Goal: Communication & Community: Answer question/provide support

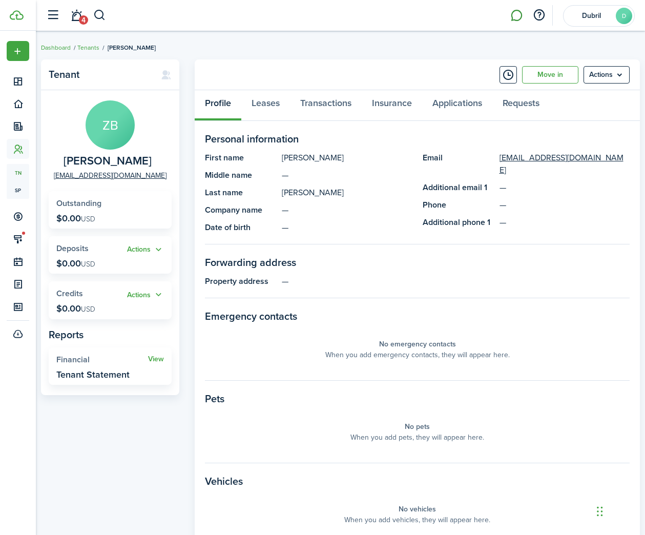
click at [512, 14] on link at bounding box center [515, 16] width 19 height 26
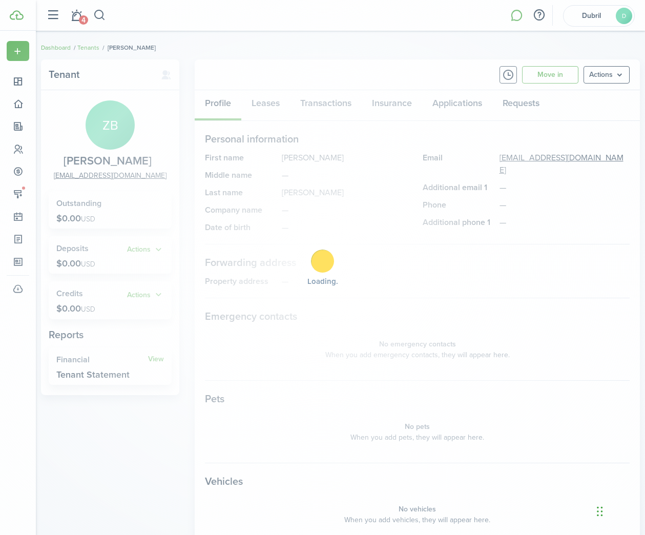
scroll to position [1, 0]
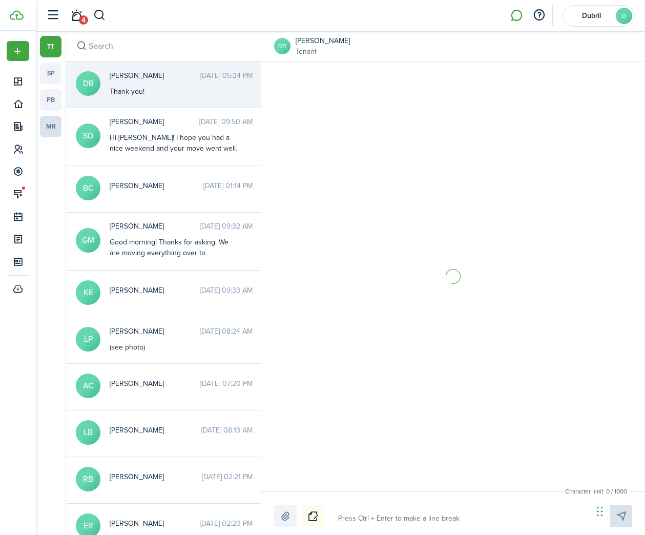
click at [50, 130] on link "mr" at bounding box center [51, 127] width 22 height 22
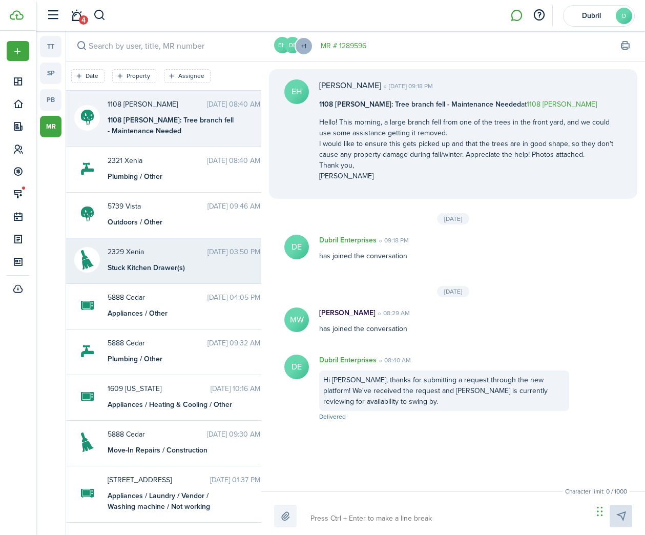
click at [201, 269] on div "Stuck Kitchen Drawer(s)" at bounding box center [172, 267] width 128 height 11
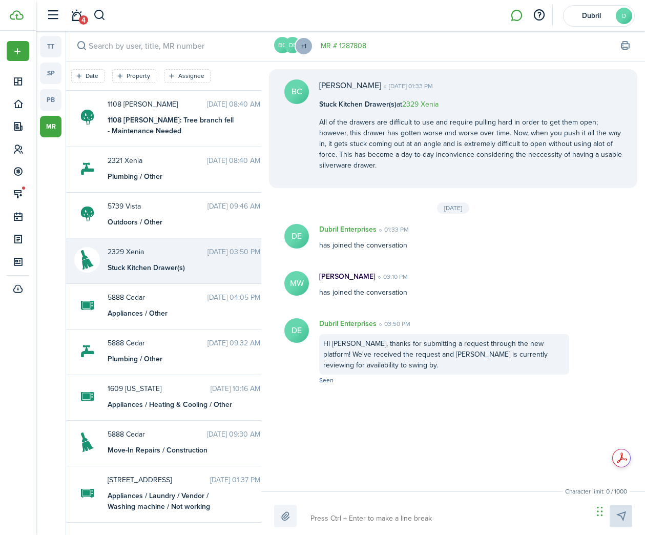
click at [355, 518] on textarea at bounding box center [448, 517] width 282 height 17
type textarea "H"
type textarea "Hi"
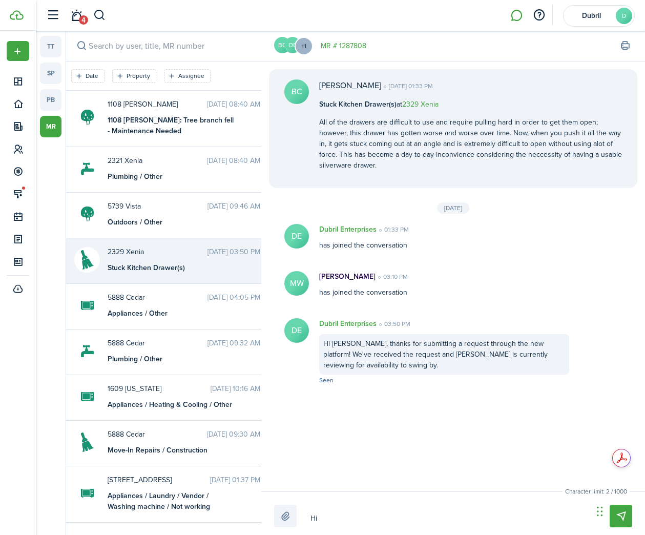
type textarea "Hi"
type textarea "Hi B"
type textarea "Hi Be"
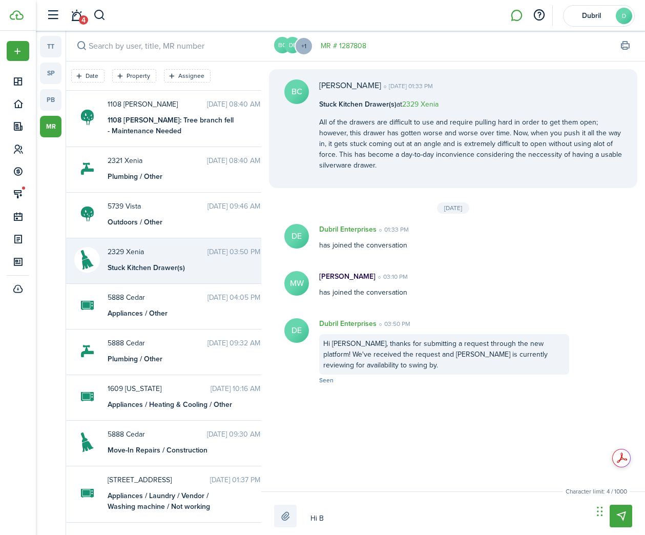
type textarea "Hi Be"
type textarea "Hi [PERSON_NAME]"
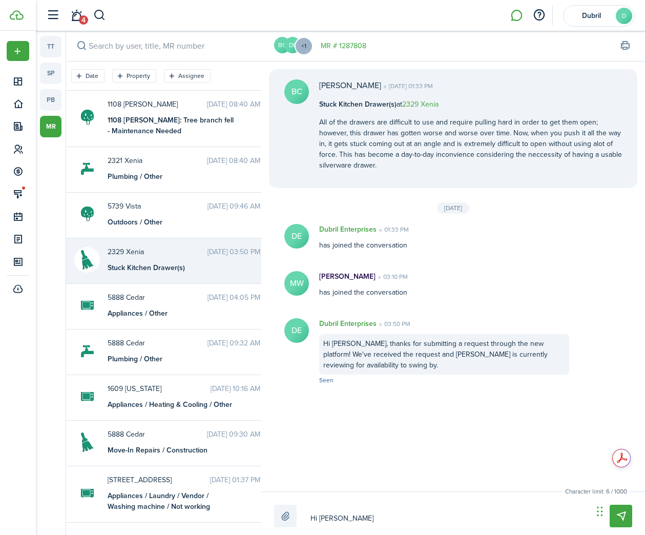
type textarea "Hi [PERSON_NAME]"
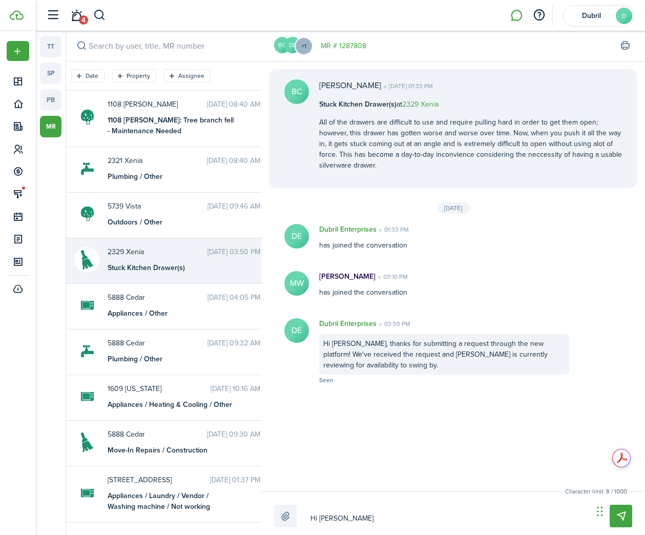
type textarea "Hi [PERSON_NAME]"
type textarea "Hi [PERSON_NAME],"
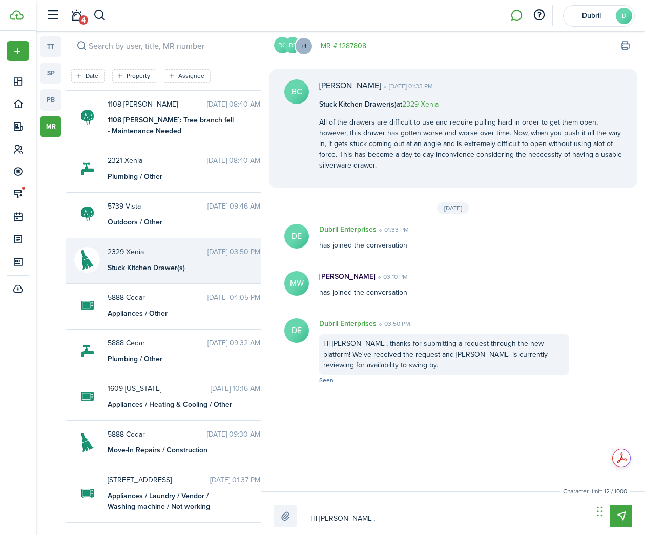
type textarea "Hi [PERSON_NAME],"
type textarea "Hi [PERSON_NAME], C"
type textarea "Hi [PERSON_NAME], Ca"
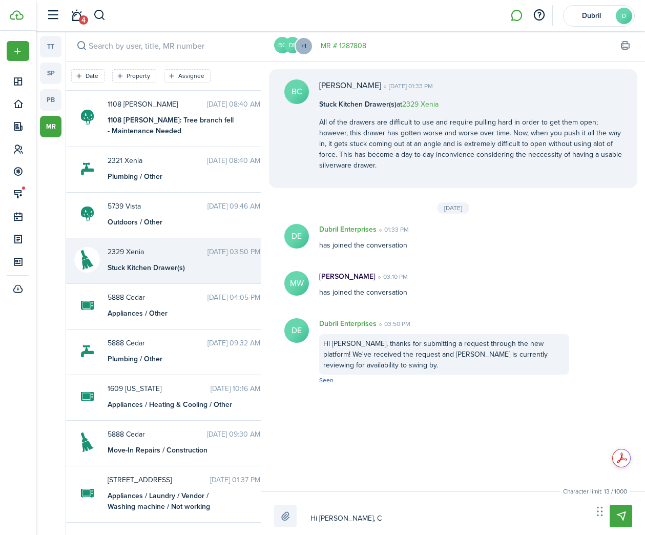
type textarea "Hi [PERSON_NAME], Ca"
type textarea "Hi [PERSON_NAME], Car"
type textarea "Hi [PERSON_NAME]"
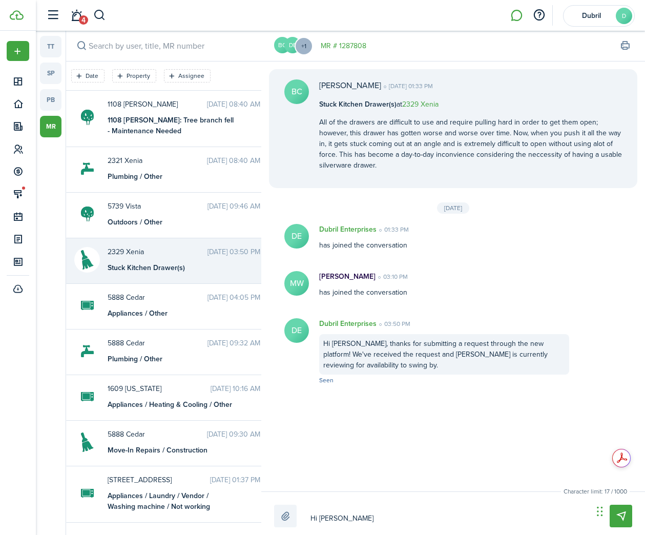
type textarea "Hi [PERSON_NAME]"
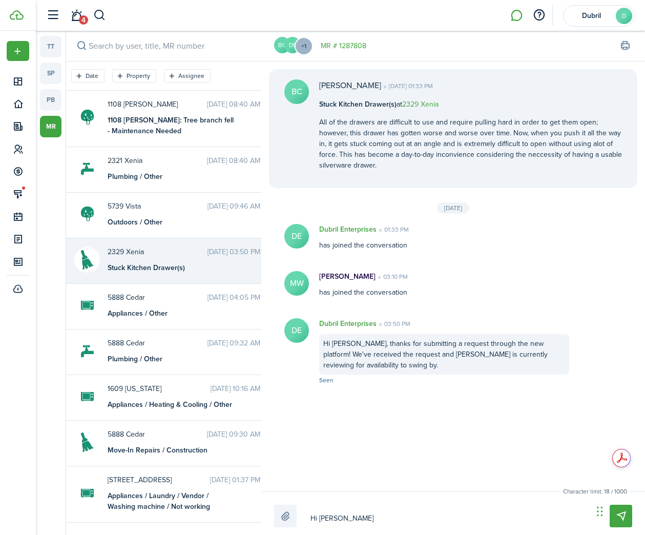
type textarea "Hi [PERSON_NAME]"
type textarea "Hi [PERSON_NAME] has"
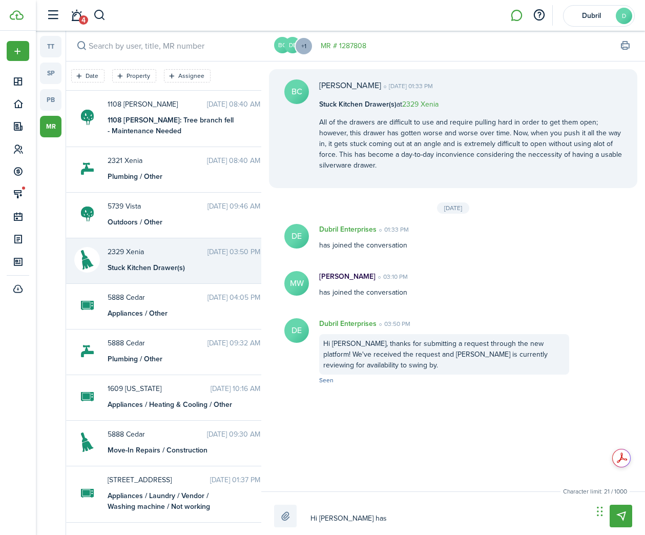
type textarea "Hi [PERSON_NAME] has a"
type textarea "Hi [PERSON_NAME] has av"
type textarea "Hi [PERSON_NAME] has ava"
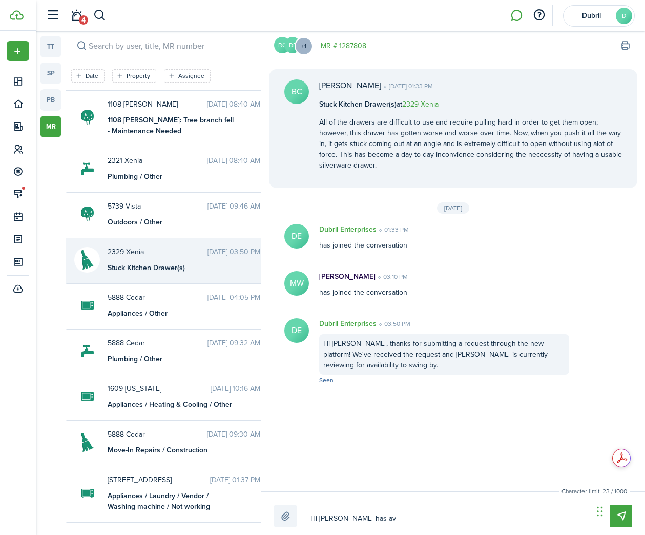
type textarea "Hi [PERSON_NAME] has ava"
type textarea "Hi [PERSON_NAME] has avai"
type textarea "Hi [PERSON_NAME] has avail"
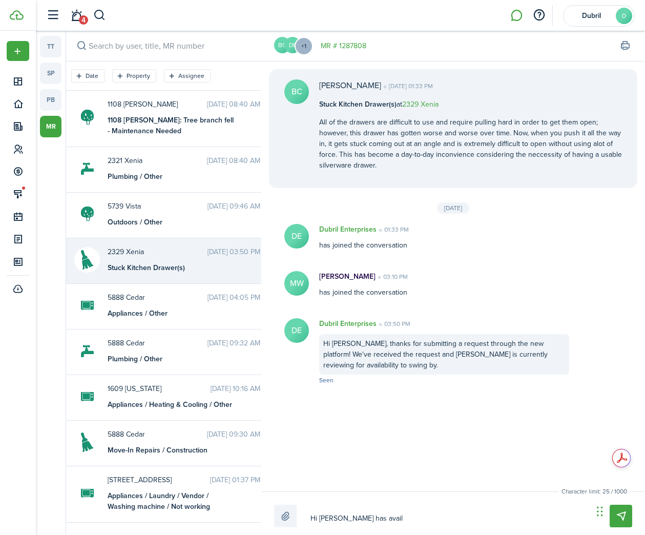
type textarea "Hi [PERSON_NAME] has availa"
type textarea "Hi [PERSON_NAME] has availab"
type textarea "Hi [PERSON_NAME] has availabi"
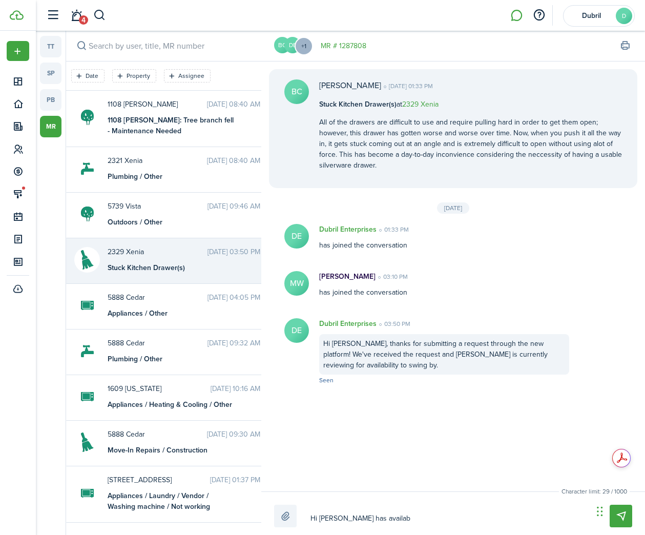
type textarea "Hi [PERSON_NAME] has availabi"
type textarea "Hi [PERSON_NAME] has availabil"
type textarea "Hi [PERSON_NAME] has availabili"
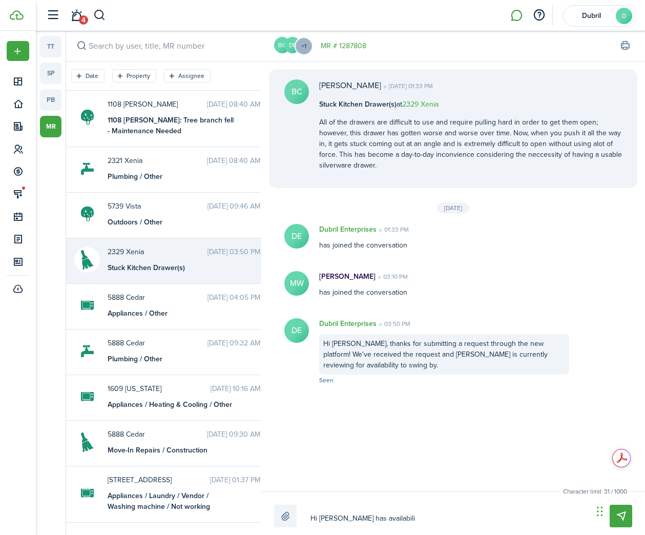
type textarea "Hi [PERSON_NAME] has availabilit"
type textarea "Hi [PERSON_NAME] has availability"
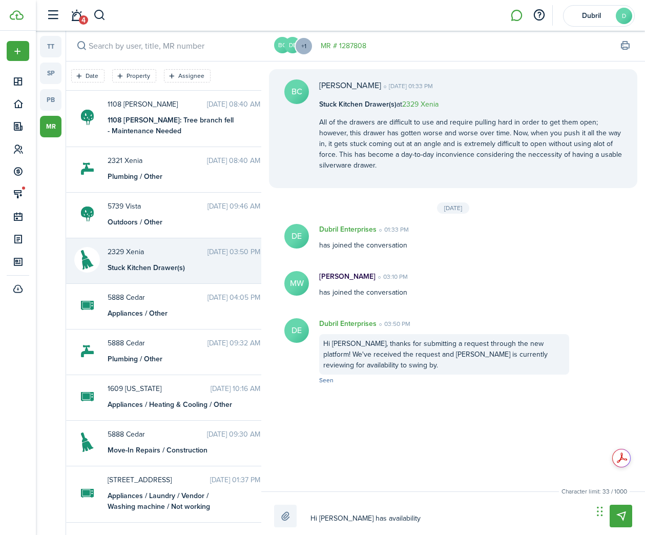
type textarea "Hi [PERSON_NAME] has availability"
type textarea "Hi [PERSON_NAME] has availability t"
type textarea "Hi [PERSON_NAME] has availability to"
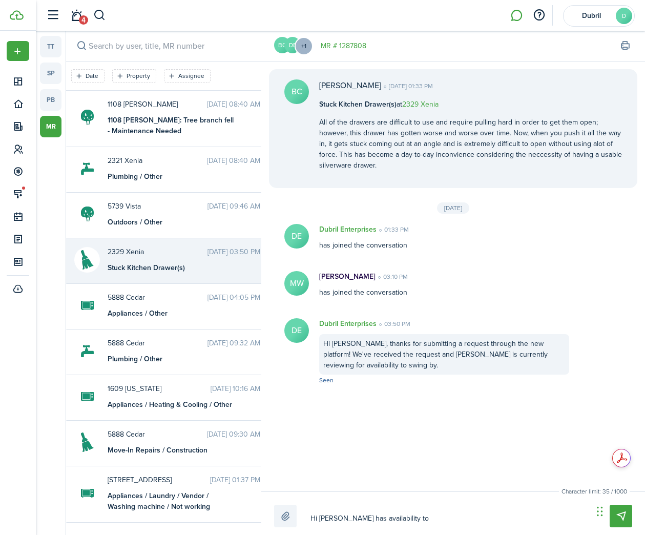
type textarea "Hi [PERSON_NAME] has availability to"
type textarea "Hi [PERSON_NAME] has availability to s"
type textarea "Hi [PERSON_NAME] has availability to st"
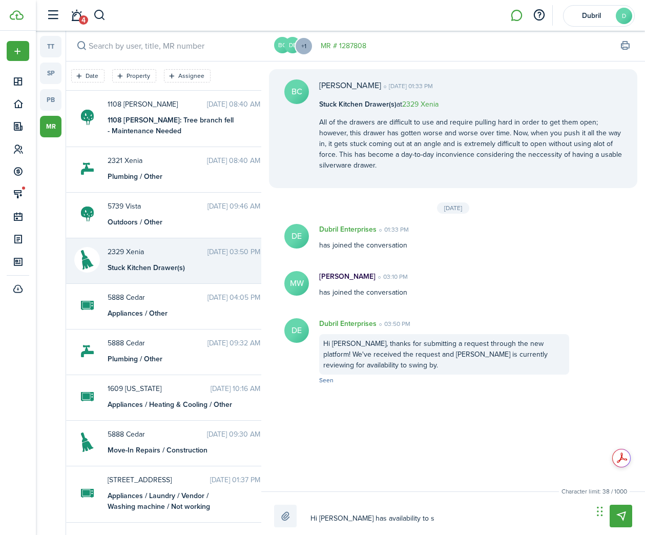
type textarea "Hi [PERSON_NAME] has availability to st"
type textarea "Hi [PERSON_NAME] has availability to sto"
type textarea "Hi [PERSON_NAME] has availability to stop"
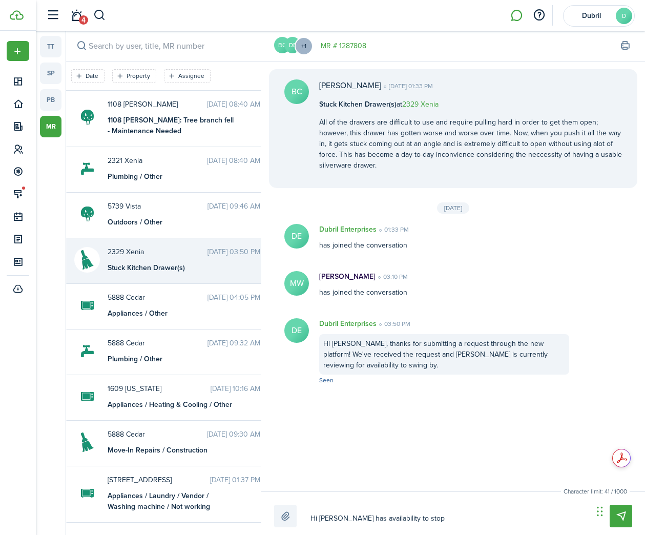
type textarea "Hi [PERSON_NAME] has availability to stop"
type textarea "Hi [PERSON_NAME] has availability to stop b"
type textarea "Hi [PERSON_NAME] has availability to stop by"
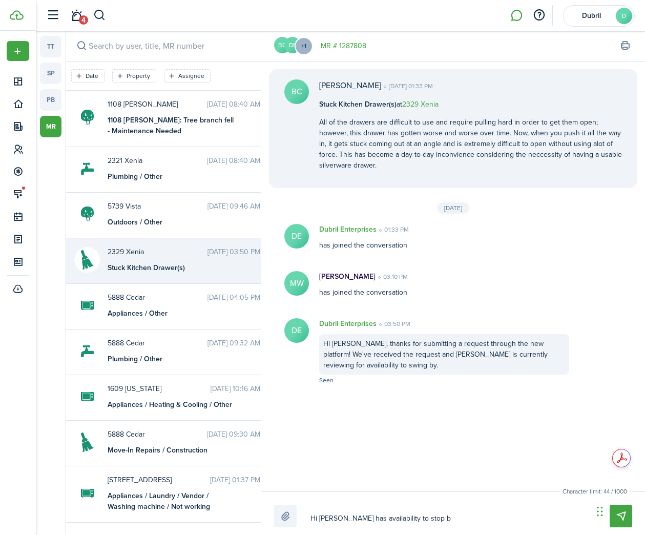
type textarea "Hi [PERSON_NAME] has availability to stop by"
type textarea "Hi [PERSON_NAME] has availability to stop by t"
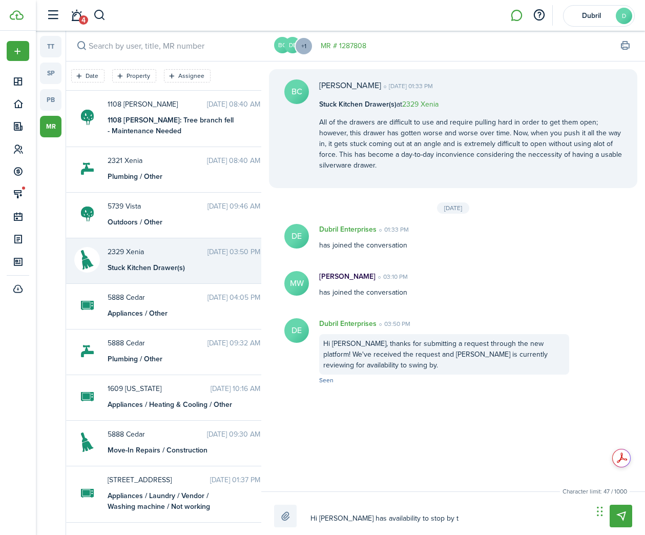
type textarea "Hi [PERSON_NAME] has availability to stop by to"
type textarea "Hi [PERSON_NAME] has availability to stop by [PERSON_NAME]"
type textarea "Hi [PERSON_NAME] has availability to stop by toda"
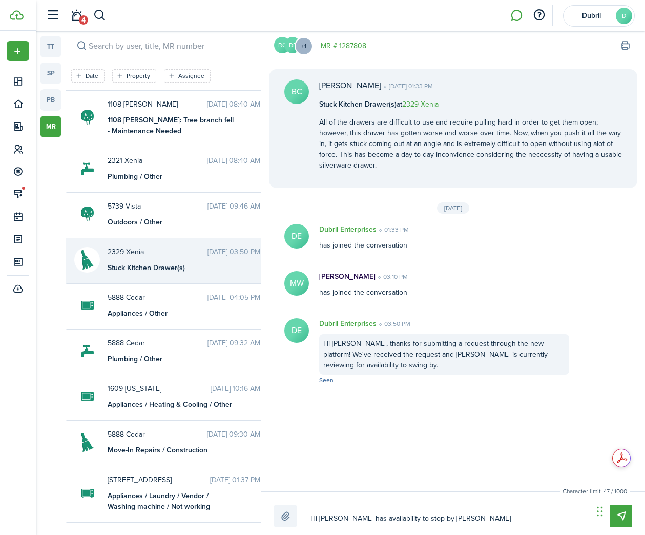
type textarea "Hi [PERSON_NAME] has availability to stop by toda"
type textarea "Hi [PERSON_NAME] has availability to stop by [DATE]"
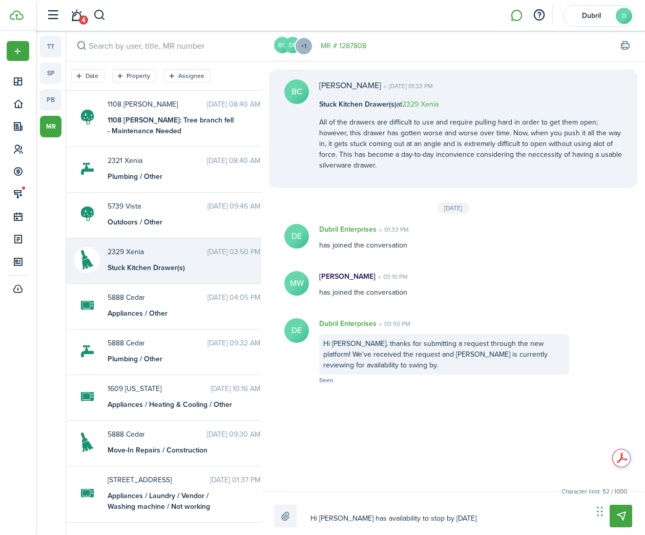
type textarea "Hi [PERSON_NAME] has availability to stop by [DATE] a"
type textarea "Hi [PERSON_NAME] has availability to stop by [DATE] at"
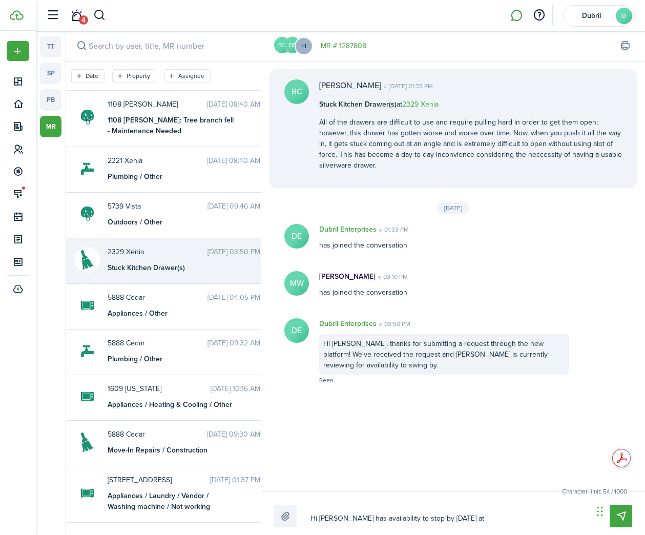
type textarea "Hi [PERSON_NAME] has availability to stop by [DATE] at"
type textarea "Hi [PERSON_NAME] has availability to stop by [DATE] at 3"
type textarea "Hi [PERSON_NAME] has availability to stop by [DATE] at 3:"
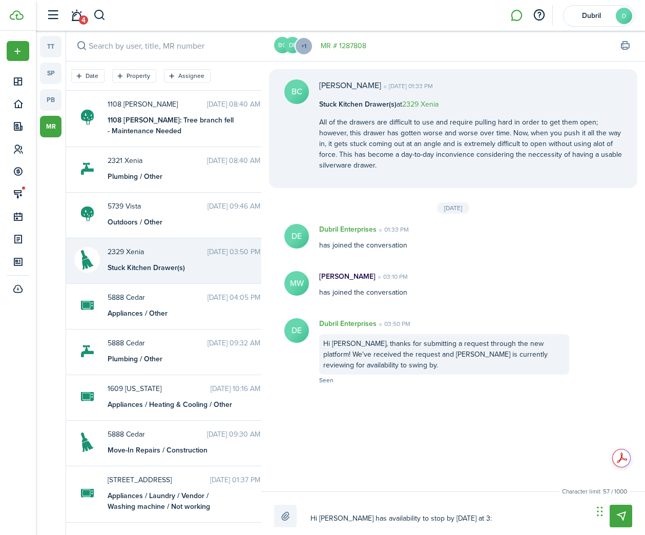
type textarea "Hi [PERSON_NAME] has availability to stop by [DATE] at 3:0"
type textarea "Hi [PERSON_NAME] has availability to stop by [DATE] at 3:00"
type textarea "Hi [PERSON_NAME] has availability to stop by [DATE] at 3:00p"
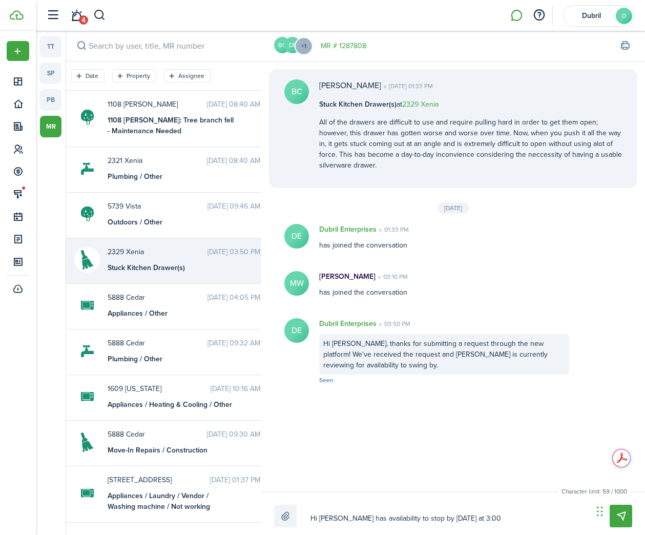
type textarea "Hi [PERSON_NAME] has availability to stop by [DATE] at 3:00p"
type textarea "Hi [PERSON_NAME] has availability to stop by [DATE] at 3:00pm"
type textarea "Hi [PERSON_NAME] has availability to stop by [DATE] at 3:00pm."
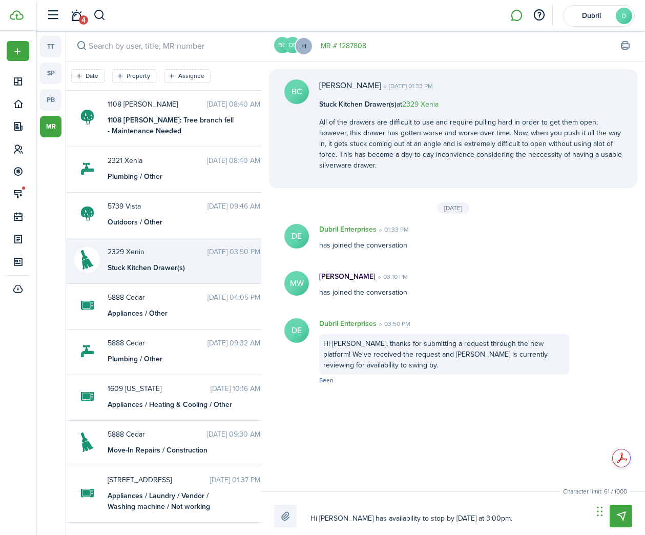
type textarea "Hi [PERSON_NAME] has availability to stop by [DATE] at 3:00pm."
type textarea "Hi [PERSON_NAME] has availability to stop by [DATE] at 3:00pm. W"
type textarea "Hi [PERSON_NAME] has availability to stop by [DATE] at 3:00pm. Wi"
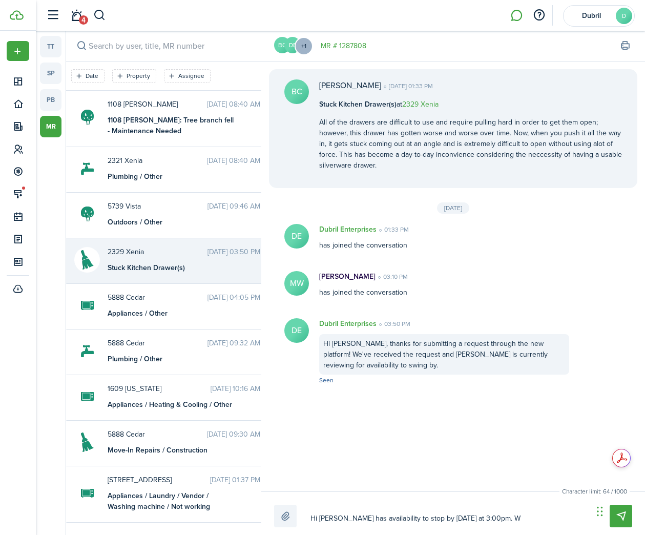
type textarea "Hi [PERSON_NAME] has availability to stop by [DATE] at 3:00pm. Wi"
type textarea "Hi [PERSON_NAME] has availability to stop by [DATE] at 3:00pm. Wil"
type textarea "Hi [PERSON_NAME] has availability to stop by [DATE] at 3:00pm. Will"
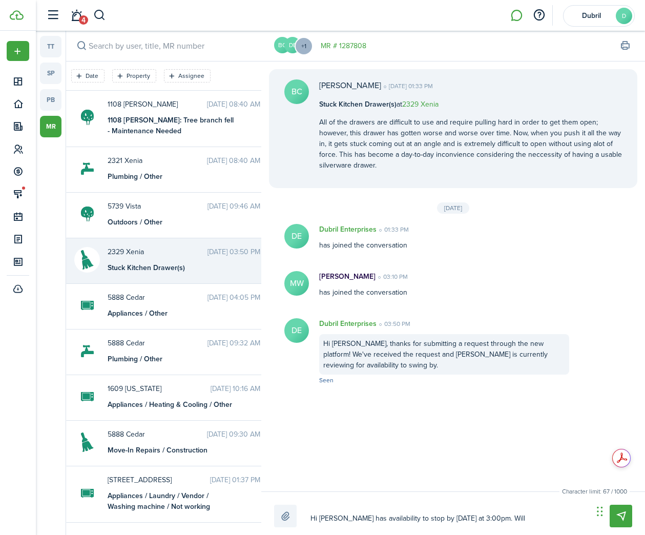
type textarea "Hi [PERSON_NAME] has availability to stop by [DATE] at 3:00pm. Will"
type textarea "Hi [PERSON_NAME] has availability to stop by [DATE] at 3:00pm. Will t"
type textarea "Hi [PERSON_NAME] has availability to stop by [DATE] at 3:00pm. Will th"
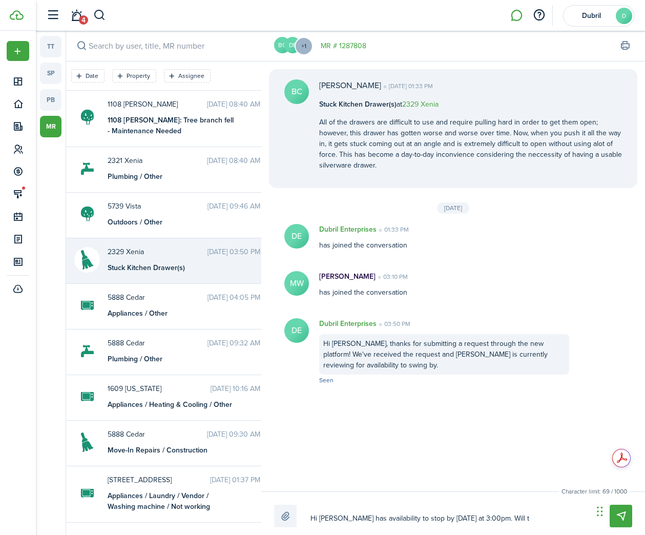
type textarea "Hi [PERSON_NAME] has availability to stop by [DATE] at 3:00pm. Will th"
type textarea "Hi [PERSON_NAME] has availability to stop by [DATE] at 3:00pm. Will tha"
type textarea "Hi [PERSON_NAME] has availability to stop by [DATE] at 3:00pm. Will that"
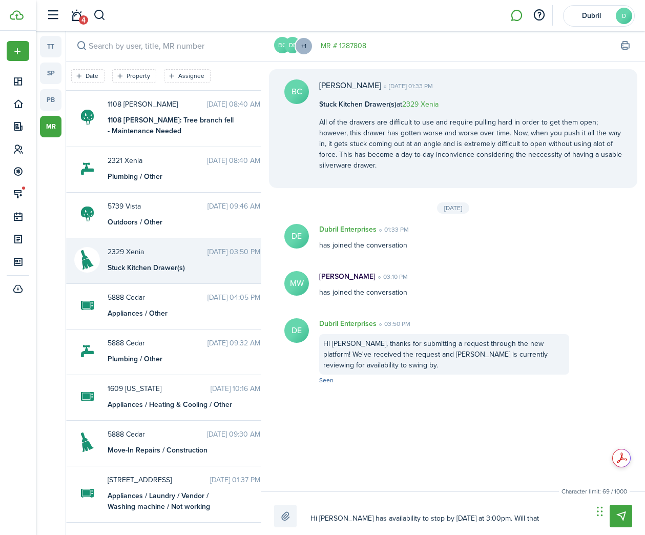
type textarea "Hi [PERSON_NAME] has availability to stop by [DATE] at 3:00pm. Will that"
type textarea "Hi [PERSON_NAME] has availability to stop by [DATE] at 3:00pm. Will that s"
type textarea "Hi [PERSON_NAME] has availability to stop by [DATE] at 3:00pm. Will that st"
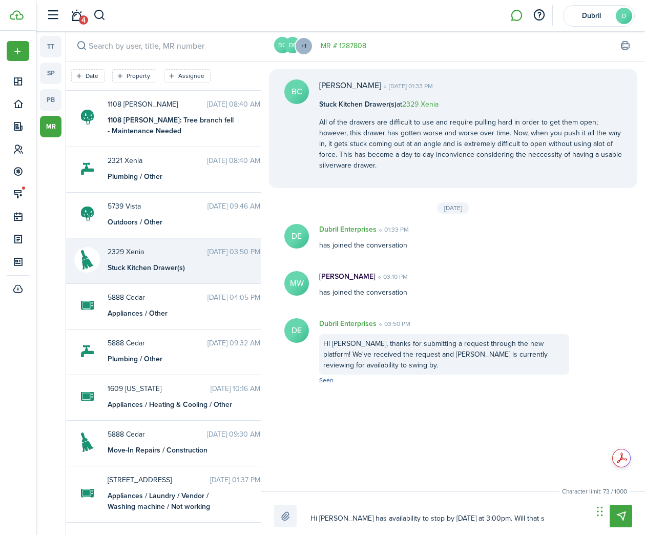
type textarea "Hi [PERSON_NAME] has availability to stop by [DATE] at 3:00pm. Will that st"
type textarea "Hi [PERSON_NAME] has availability to stop by [DATE] at 3:00pm. Will that sti"
type textarea "Hi [PERSON_NAME] has availability to stop by [DATE] at 3:00pm. Will that stil"
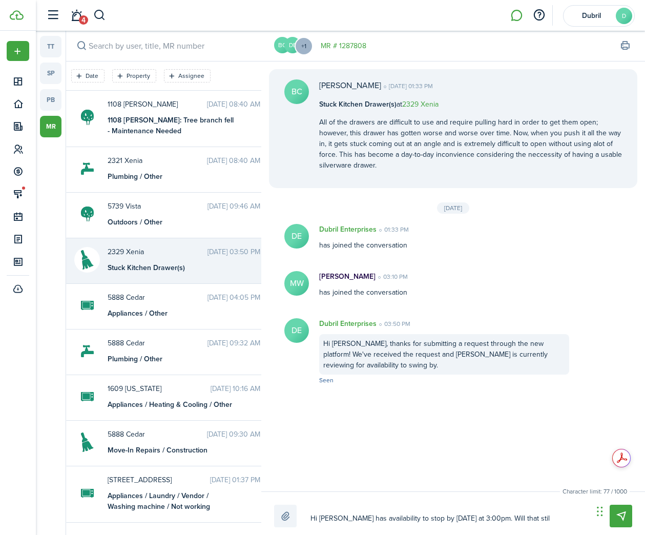
type textarea "Hi [PERSON_NAME] has availability to stop by [DATE] at 3:00pm. Will that still"
type textarea "Hi [PERSON_NAME] has availability to stop by [DATE] at 3:00pm. Will that still b"
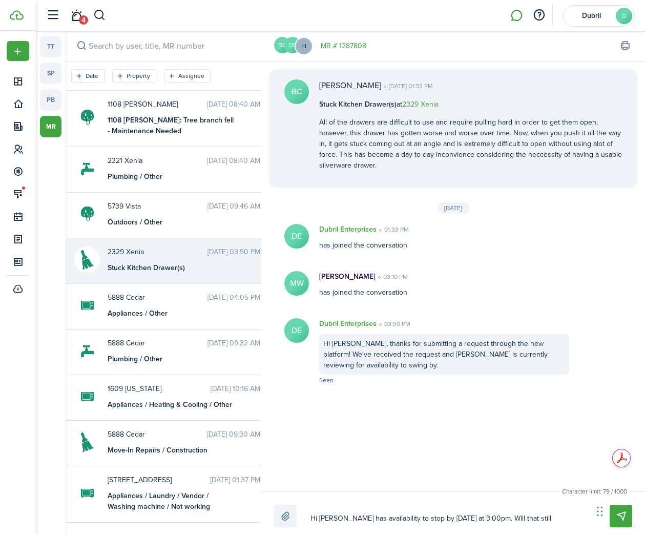
type textarea "Hi [PERSON_NAME] has availability to stop by [DATE] at 3:00pm. Will that still b"
type textarea "Hi [PERSON_NAME] has availability to stop by [DATE] at 3:00pm. Will that still …"
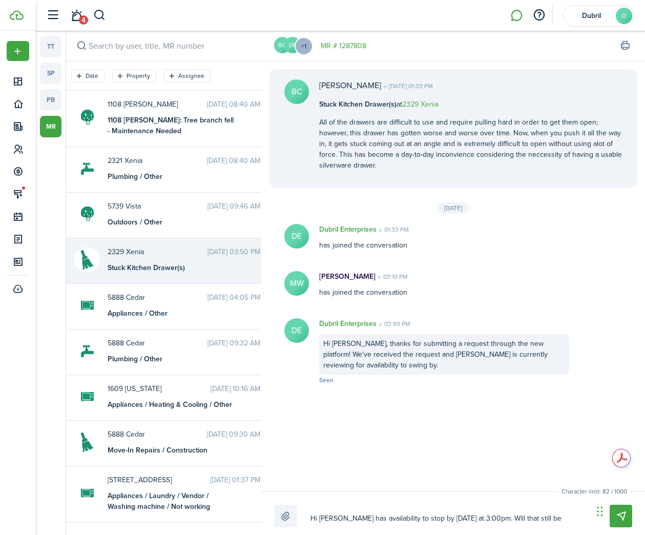
type textarea "Hi [PERSON_NAME] has availability to stop by [DATE] at 3:00pm. Will that still …"
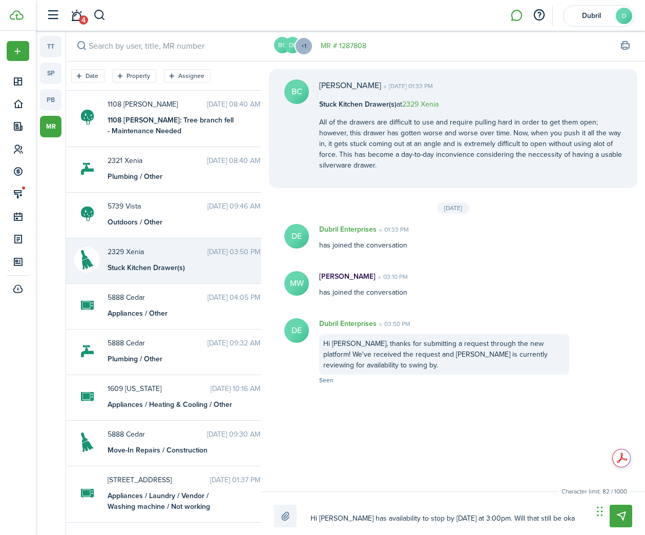
type textarea "Hi [PERSON_NAME] has availability to stop by [DATE] at 3:00pm. Will that still …"
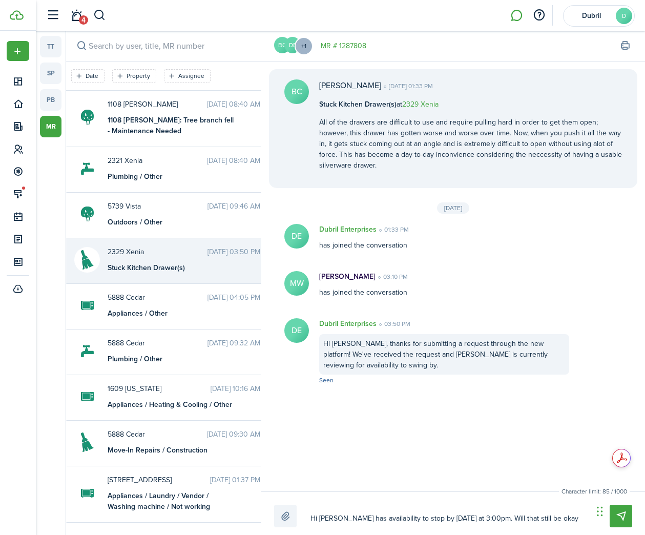
type textarea "Hi [PERSON_NAME] has availability to stop by [DATE] at 3:00pm. Will that still …"
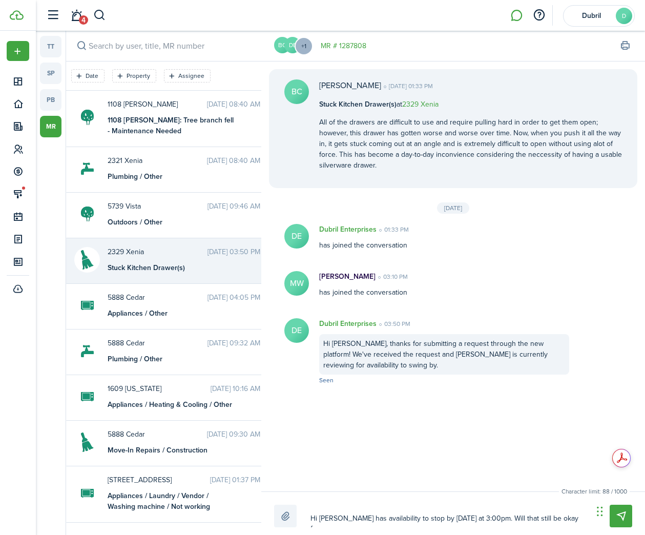
type textarea "Hi [PERSON_NAME] has availability to stop by [DATE] at 3:00pm. Will that still …"
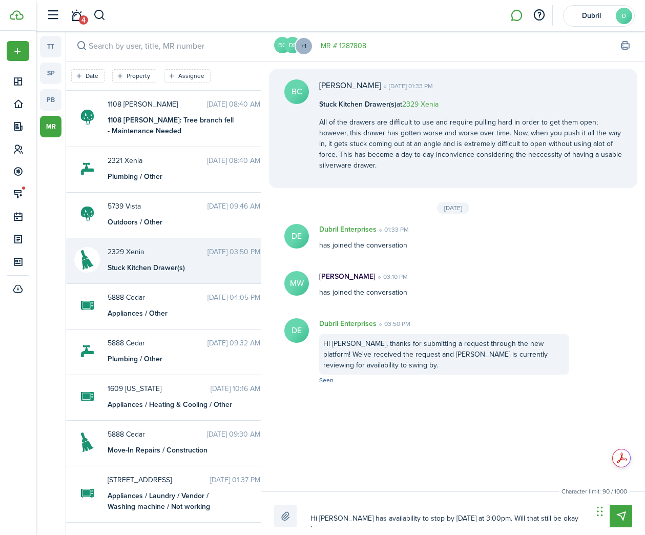
type textarea "Hi [PERSON_NAME] has availability to stop by [DATE] at 3:00pm. Will that still …"
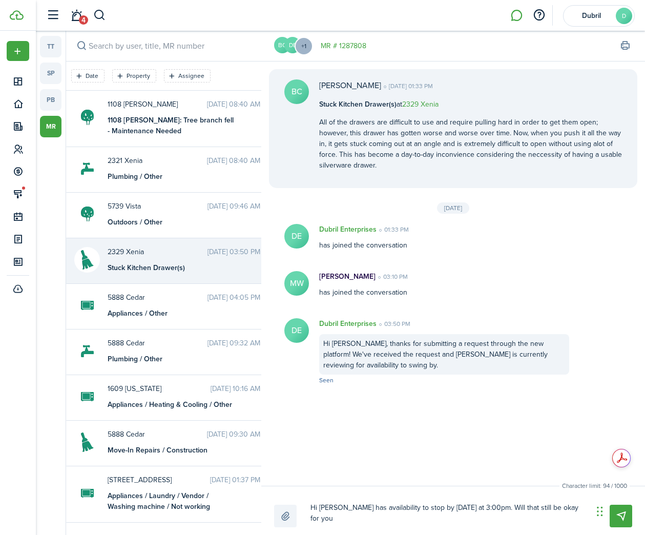
type textarea "Hi [PERSON_NAME] has availability to stop by [DATE] at 3:00pm. Will that still …"
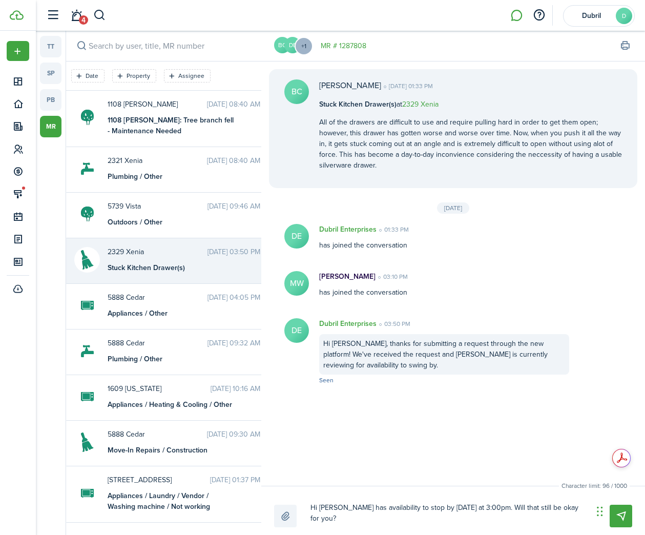
type textarea "Hi [PERSON_NAME] has availability to stop by [DATE] at 3:00pm. Will that still …"
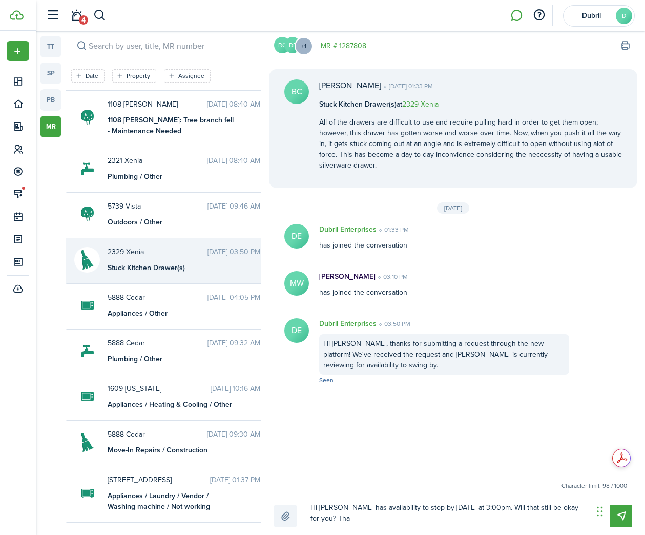
type textarea "Hi [PERSON_NAME] has availability to stop by [DATE] at 3:00pm. Will that still …"
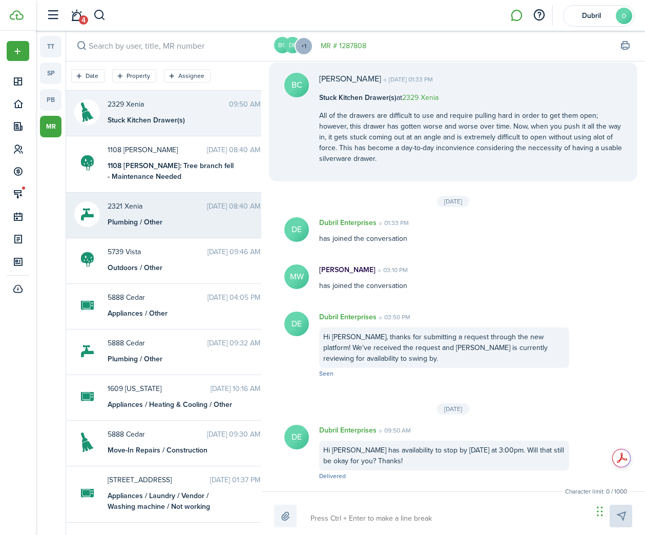
click at [161, 201] on span "2321 Xenia" at bounding box center [157, 206] width 99 height 11
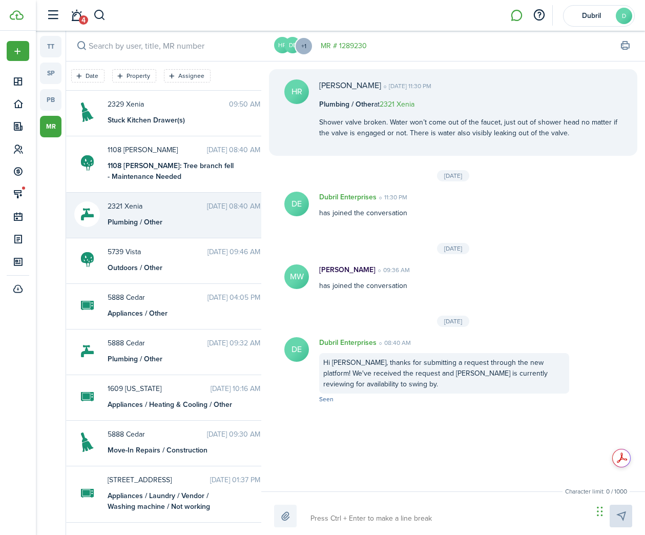
click at [357, 514] on textarea at bounding box center [448, 517] width 282 height 17
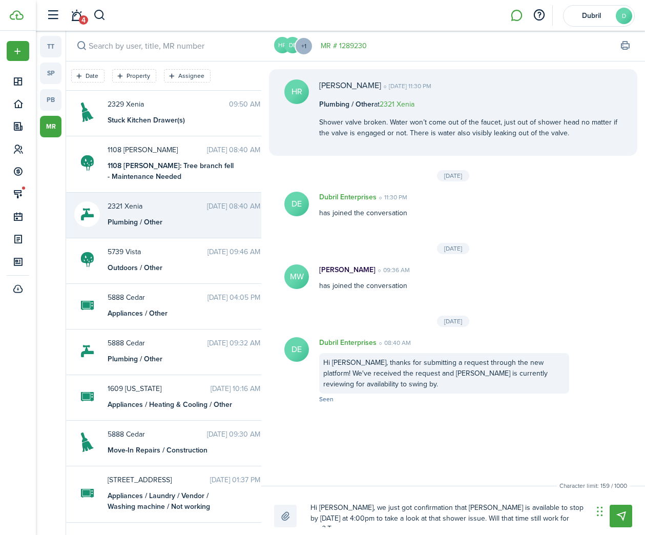
drag, startPoint x: 524, startPoint y: 522, endPoint x: 412, endPoint y: 518, distance: 112.2
click at [412, 518] on textarea "Hi [PERSON_NAME], we just got confirmation that [PERSON_NAME] is available to s…" at bounding box center [448, 513] width 282 height 28
click at [314, 508] on textarea "Hi [PERSON_NAME], we just got confirmation that [PERSON_NAME] is available to s…" at bounding box center [448, 513] width 282 height 28
click at [313, 508] on textarea "Hi [PERSON_NAME], we just got confirmation that [PERSON_NAME] is available to s…" at bounding box center [448, 513] width 282 height 28
click at [498, 521] on textarea "Good morning [PERSON_NAME], we just got confirmation that [PERSON_NAME] is avai…" at bounding box center [448, 513] width 282 height 28
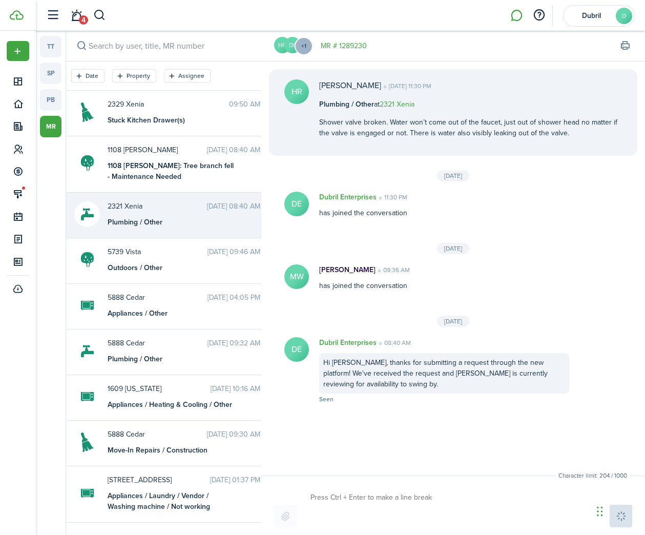
scroll to position [36, 0]
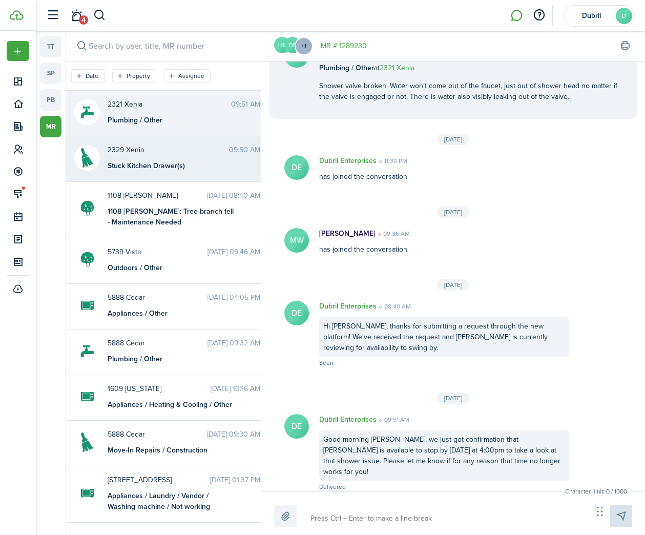
click at [181, 165] on div "Stuck Kitchen Drawer(s)" at bounding box center [172, 165] width 128 height 11
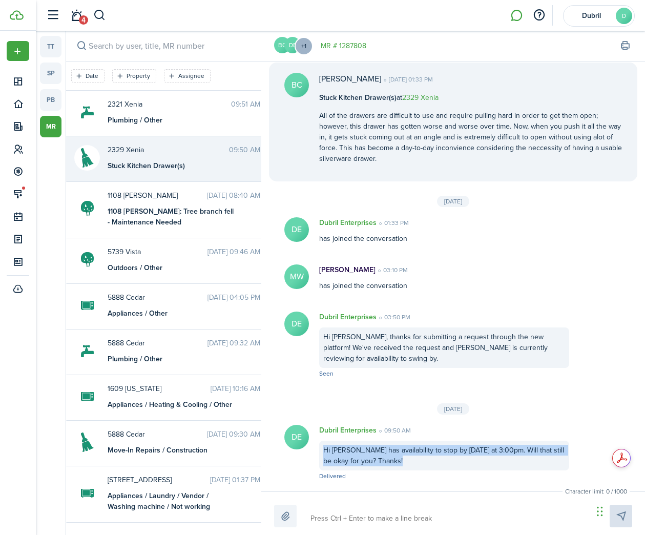
drag, startPoint x: 400, startPoint y: 461, endPoint x: 324, endPoint y: 451, distance: 77.0
click at [324, 451] on div "Hi [PERSON_NAME] has availability to stop by [DATE] at 3:00pm. Will that still …" at bounding box center [444, 455] width 250 height 30
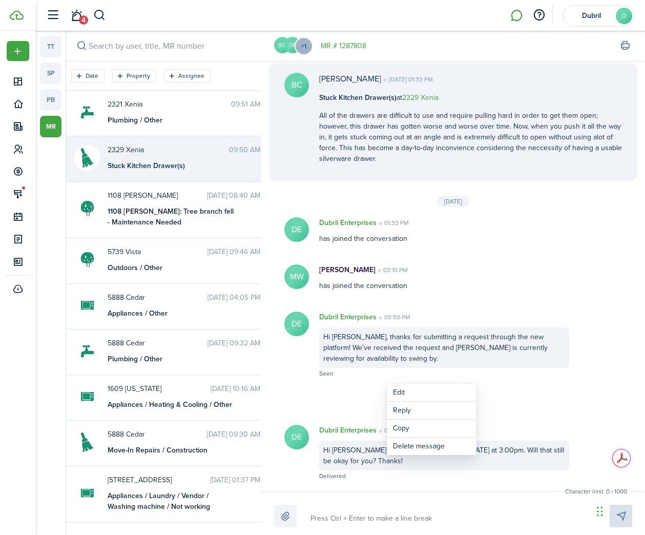
click at [427, 472] on div "Dubril Enterprises 09:50 AM Hi [PERSON_NAME] has availability to stop by [DATE]…" at bounding box center [444, 452] width 270 height 56
click at [428, 447] on button "Delete message" at bounding box center [426, 445] width 90 height 17
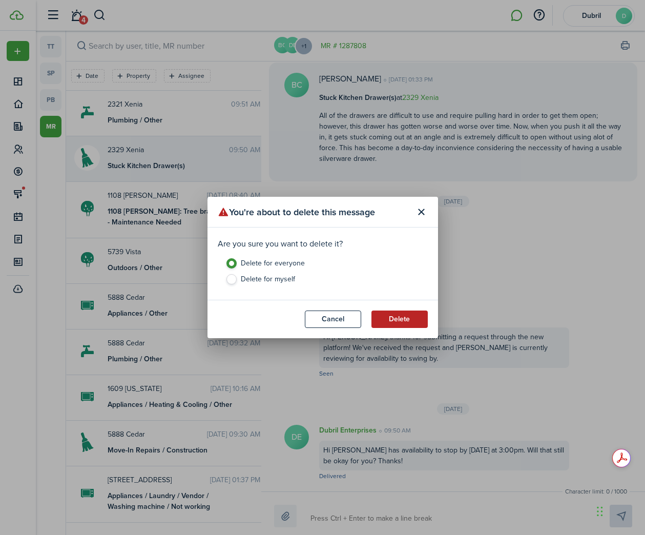
click at [400, 320] on button "Delete" at bounding box center [399, 318] width 56 height 17
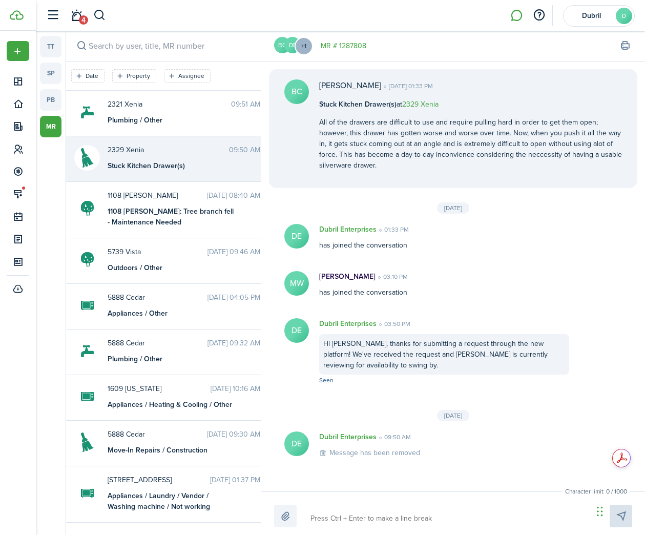
click at [357, 515] on textarea at bounding box center [448, 517] width 282 height 17
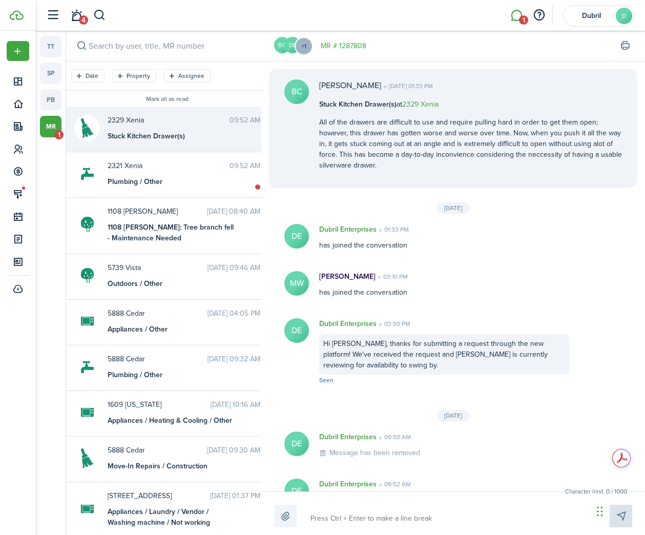
scroll to position [65, 0]
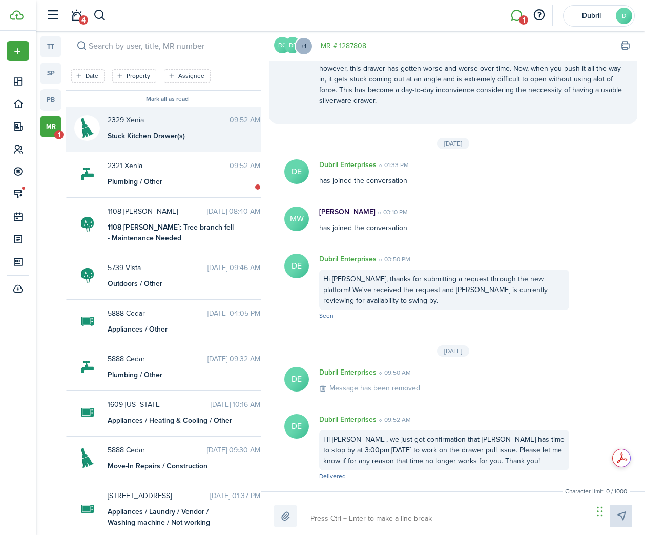
click at [150, 140] on div "Stuck Kitchen Drawer(s)" at bounding box center [172, 136] width 128 height 11
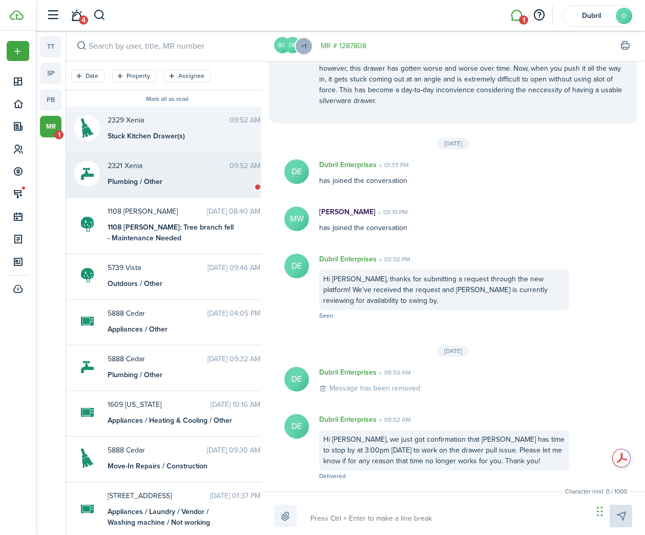
click at [154, 173] on div "2321 Xenia 09:52 AM Plumbing / Other" at bounding box center [184, 173] width 168 height 27
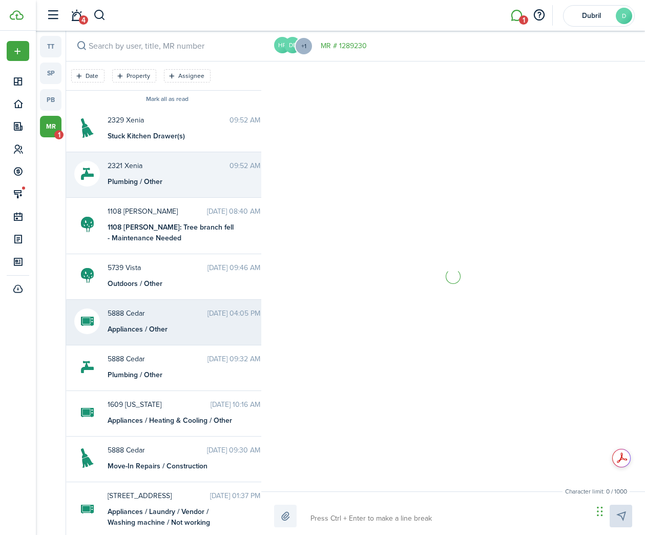
scroll to position [92, 0]
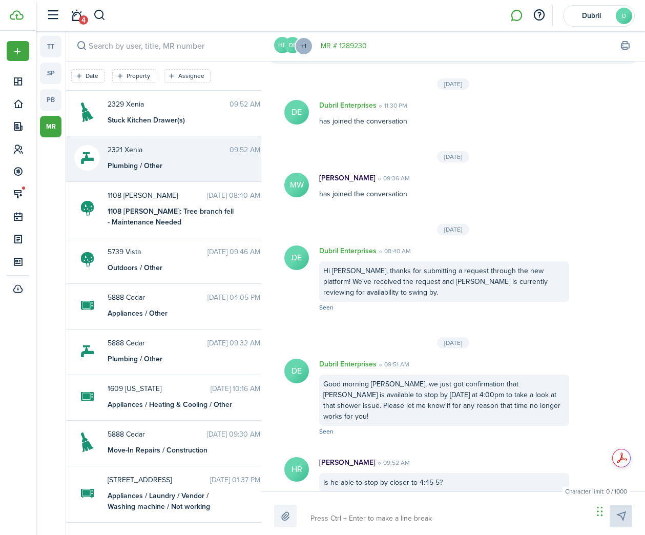
click at [390, 519] on textarea at bounding box center [448, 517] width 282 height 17
click at [468, 435] on messenger-list-item-base "DE Dubril Enterprises 09:51 AM Good morning [PERSON_NAME], we just got confirma…" at bounding box center [453, 397] width 384 height 98
click at [402, 511] on textarea at bounding box center [448, 517] width 282 height 17
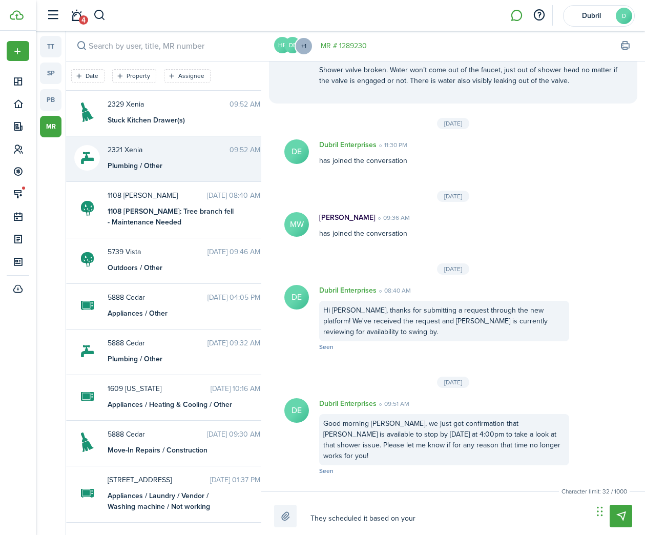
scroll to position [50, 0]
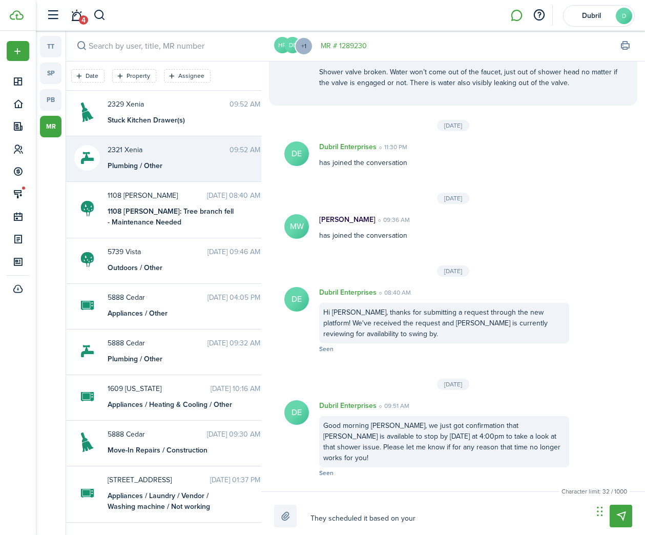
click at [351, 46] on link "MR # 1289230" at bounding box center [344, 45] width 46 height 11
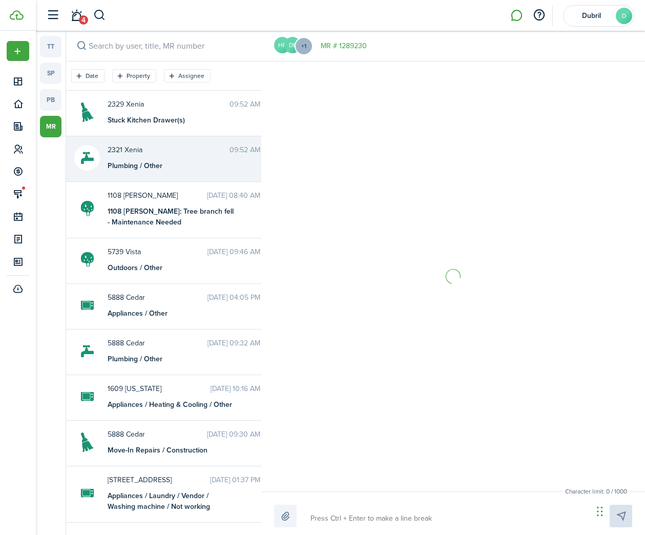
scroll to position [92, 0]
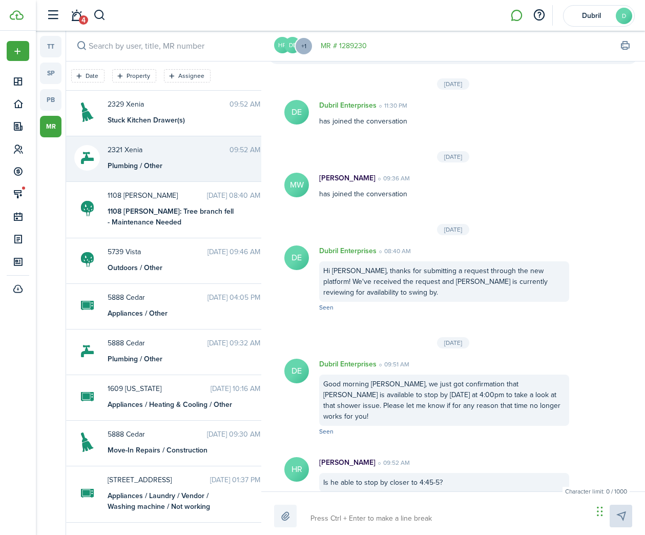
click at [380, 514] on textarea at bounding box center [448, 517] width 282 height 17
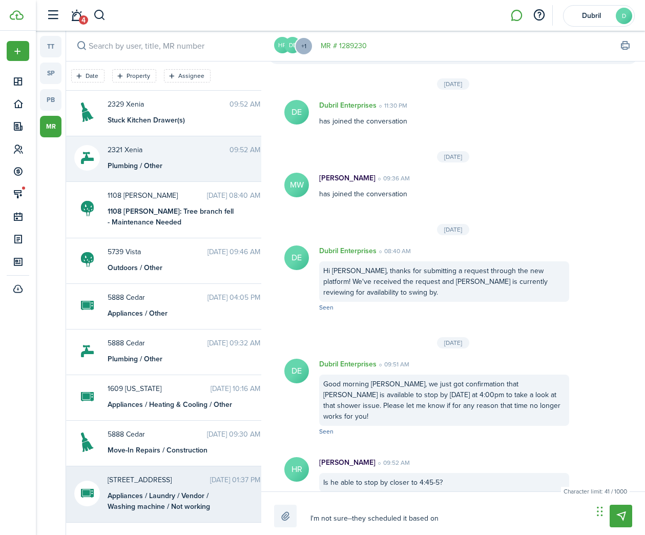
drag, startPoint x: 454, startPoint y: 517, endPoint x: 241, endPoint y: 502, distance: 213.5
click at [241, 502] on messenger-layout "tt sp pb mr Date Property Assignee Clear all Mark all as read 2329 Xenia 09:52 …" at bounding box center [340, 283] width 609 height 504
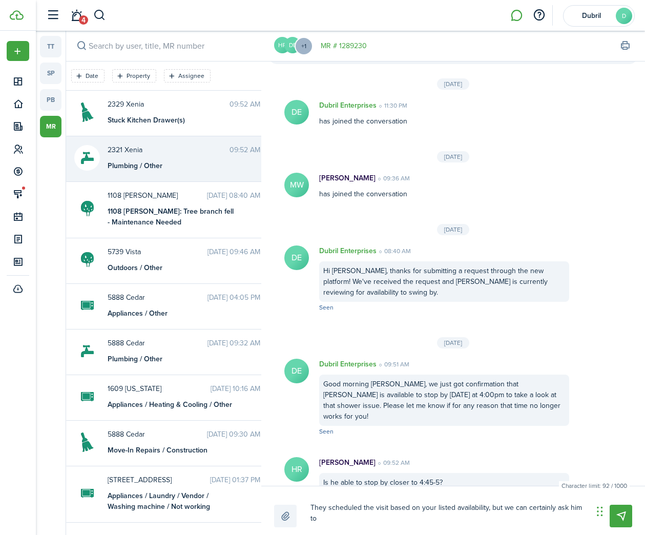
drag, startPoint x: 341, startPoint y: 519, endPoint x: 555, endPoint y: 512, distance: 214.1
click at [555, 512] on textarea "They scheduled the visit based on your listed availability, but we can certainl…" at bounding box center [448, 513] width 282 height 28
click at [488, 508] on textarea "They scheduled the visit based on your listed availability, but we can certainl…" at bounding box center [448, 513] width 282 height 28
drag, startPoint x: 504, startPoint y: 509, endPoint x: 490, endPoint y: 511, distance: 13.9
click at [490, 511] on textarea "They scheduled the visit based on your listed availability, and it's but we can…" at bounding box center [448, 513] width 282 height 28
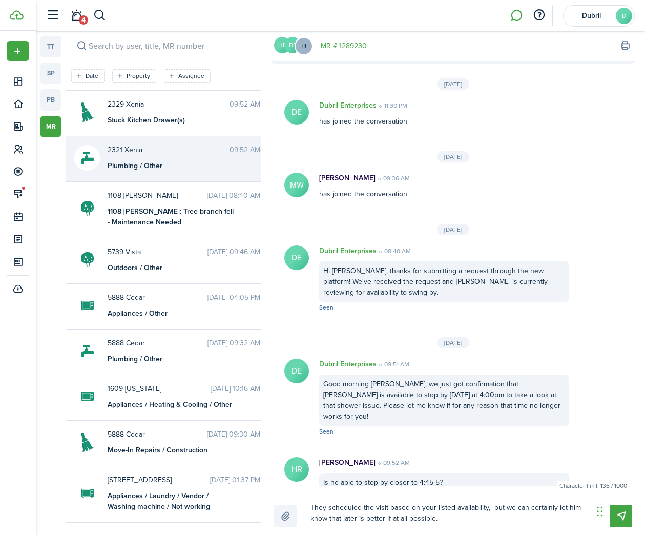
click at [310, 510] on textarea "They scheduled the visit based on your listed availability, but we can certainl…" at bounding box center [448, 513] width 282 height 28
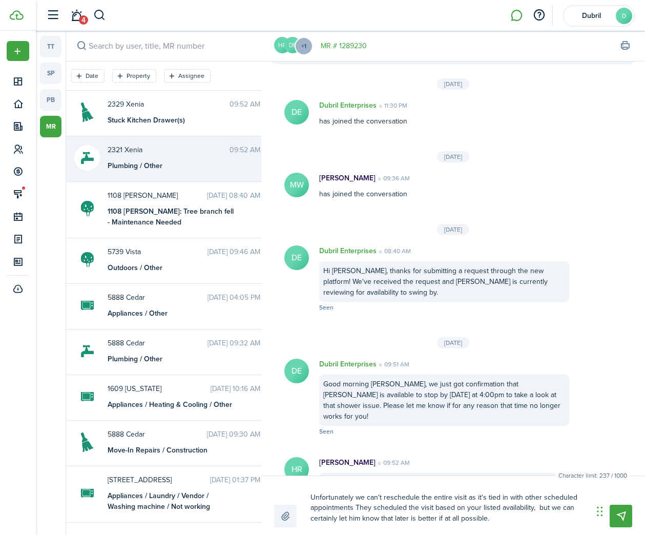
drag, startPoint x: 358, startPoint y: 497, endPoint x: 539, endPoint y: 497, distance: 180.7
click at [539, 497] on textarea "Unfortunately we can't reschedule the entire visit as it's tied in with other s…" at bounding box center [448, 507] width 282 height 38
click at [475, 498] on textarea "Unfortunately he has other scheduled appointments They scheduled the visit base…" at bounding box center [448, 507] width 282 height 38
click at [512, 496] on textarea "Unfortunately he has other scheduled appointments [DATE] and had They scheduled…" at bounding box center [448, 507] width 282 height 38
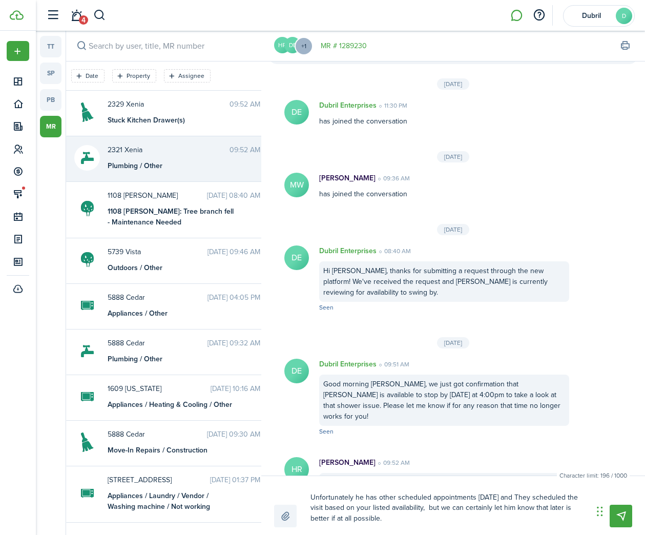
click at [513, 496] on textarea "Unfortunately he has other scheduled appointments [DATE] and They scheduled the…" at bounding box center [448, 507] width 282 height 38
click at [566, 496] on textarea "Unfortunately he has other scheduled appointments [DATE] and they scheduled the…" at bounding box center [448, 507] width 282 height 38
drag, startPoint x: 415, startPoint y: 507, endPoint x: 439, endPoint y: 508, distance: 23.6
click at [412, 508] on textarea "Unfortunately he has other scheduled appointments [DATE] and they scheduled thi…" at bounding box center [448, 507] width 282 height 38
drag, startPoint x: 435, startPoint y: 509, endPoint x: 408, endPoint y: 508, distance: 27.2
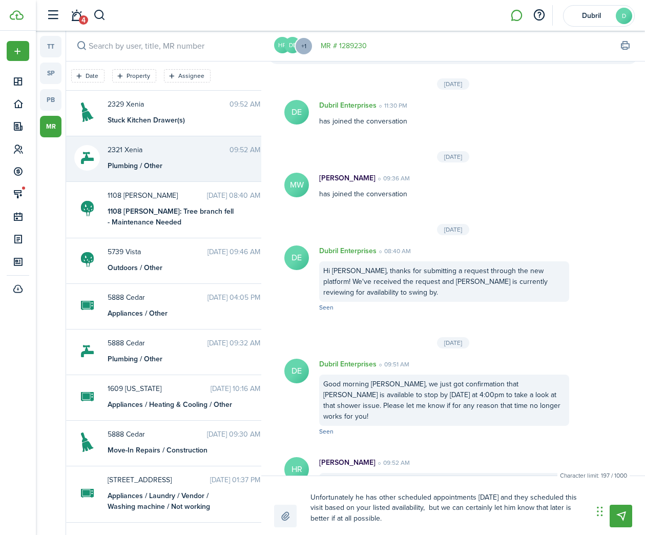
click at [408, 508] on textarea "Unfortunately he has other scheduled appointments [DATE] and they scheduled thi…" at bounding box center [448, 507] width 282 height 38
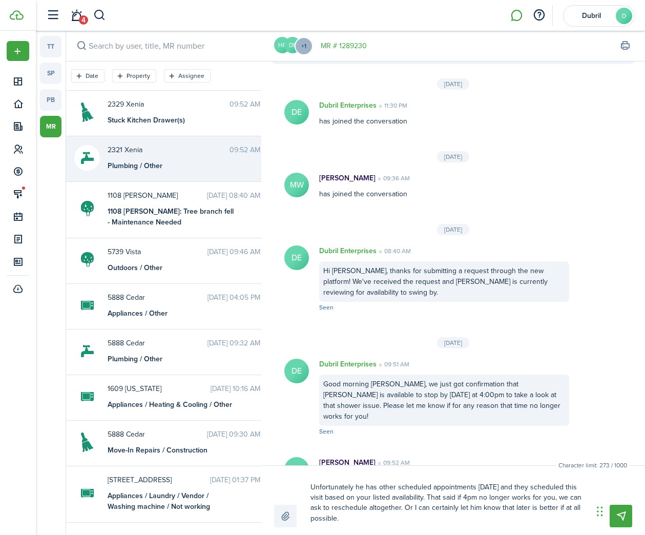
drag, startPoint x: 520, startPoint y: 515, endPoint x: 525, endPoint y: 509, distance: 7.6
click at [525, 509] on textarea "Unfortunately he has other scheduled appointments [DATE] and they scheduled thi…" at bounding box center [448, 502] width 282 height 49
click at [522, 517] on textarea "Unfortunately he has other scheduled appointments [DATE] and they scheduled thi…" at bounding box center [448, 502] width 282 height 49
click at [421, 508] on textarea "Unfortunately he has other scheduled appointments [DATE] and they scheduled thi…" at bounding box center [448, 502] width 282 height 49
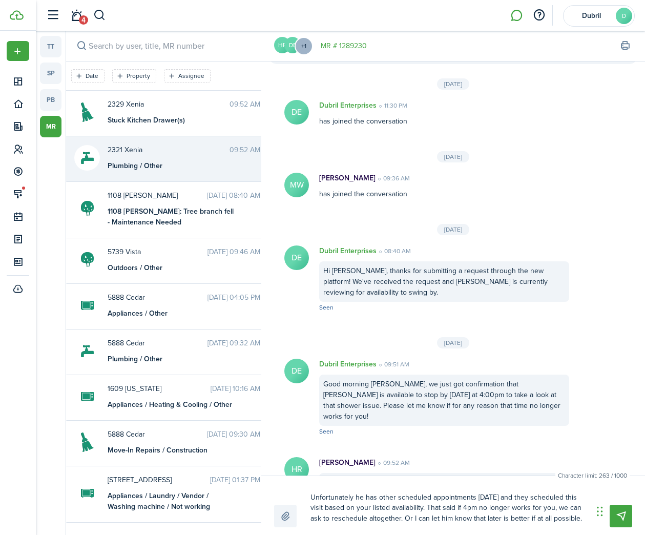
click at [560, 519] on textarea "Unfortunately he has other scheduled appointments [DATE] and they scheduled thi…" at bounding box center [448, 507] width 282 height 38
drag, startPoint x: 381, startPoint y: 520, endPoint x: 591, endPoint y: 520, distance: 209.9
click at [591, 520] on div "Unfortunately he has other scheduled appointments [DATE] and they scheduled thi…" at bounding box center [453, 507] width 358 height 38
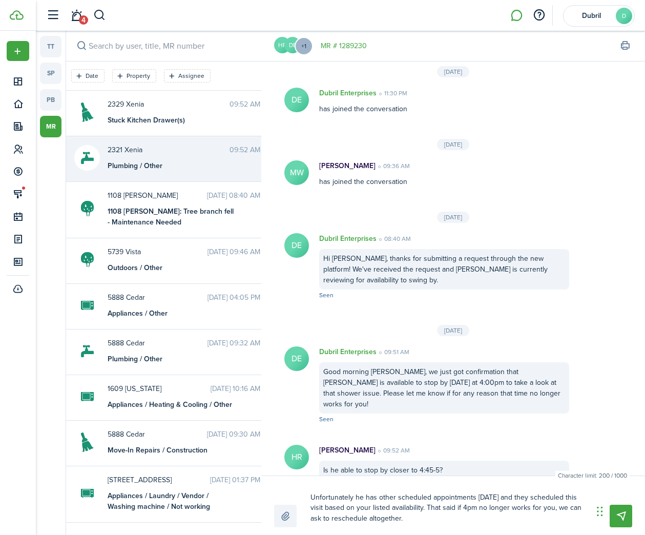
scroll to position [108, 0]
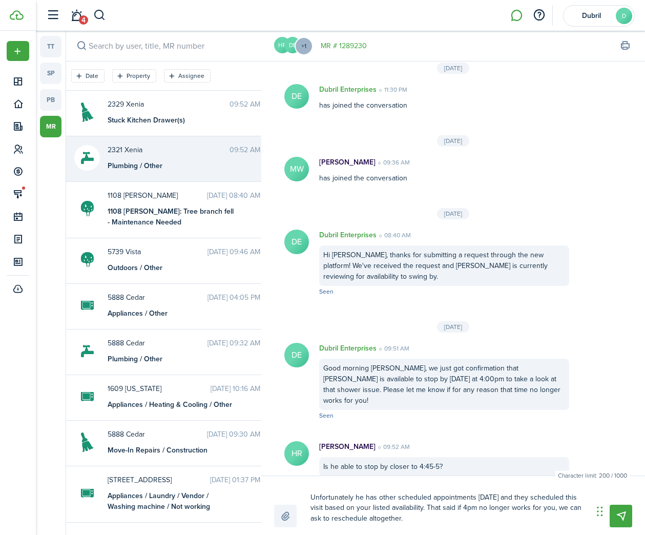
drag, startPoint x: 566, startPoint y: 508, endPoint x: 577, endPoint y: 507, distance: 10.4
click at [577, 507] on textarea "Unfortunately he has other scheduled appointments [DATE] and they scheduled thi…" at bounding box center [448, 507] width 282 height 38
click at [535, 519] on textarea "Unfortunately he has other scheduled appointments [DATE] and they scheduled thi…" at bounding box center [448, 507] width 282 height 38
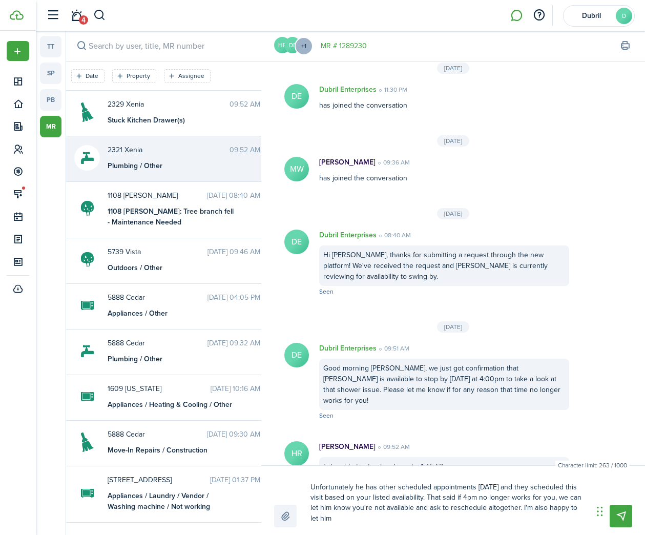
scroll to position [0, 0]
drag, startPoint x: 495, startPoint y: 485, endPoint x: 408, endPoint y: 496, distance: 88.2
click at [408, 496] on textarea "Unfortunately he has other scheduled appointments [DATE] and they scheduled thi…" at bounding box center [448, 502] width 282 height 49
click at [425, 514] on textarea "Unfortunately he has other scheduled appointments [DATE] as well. That said if …" at bounding box center [448, 502] width 282 height 49
click at [348, 507] on textarea "Unfortunately he has other scheduled appointments [DATE] as well. That said if …" at bounding box center [448, 502] width 282 height 49
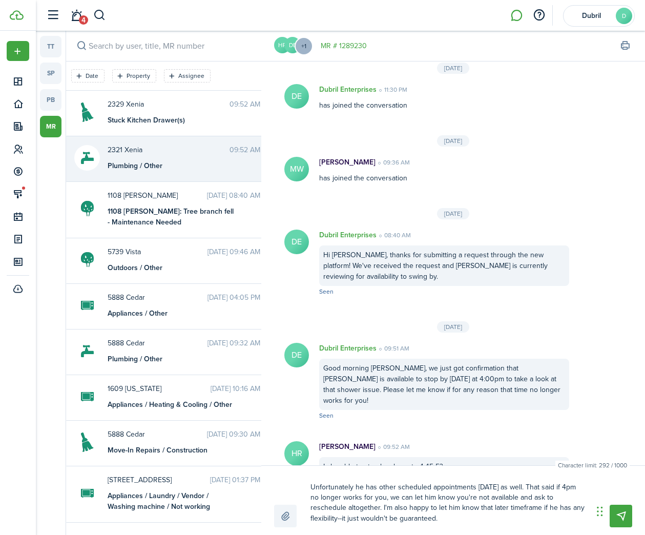
click at [348, 507] on textarea "Unfortunately he has other scheduled appointments [DATE] as well. That said if …" at bounding box center [448, 502] width 282 height 49
click at [452, 508] on textarea "Unfortunately he has other scheduled appointments [DATE] as well. That said if …" at bounding box center [448, 502] width 282 height 49
click at [433, 508] on textarea "Unfortunately he has other scheduled appointments [DATE] as well. That said if …" at bounding box center [448, 502] width 282 height 49
click at [343, 519] on textarea "Unfortunately he has other scheduled appointments [DATE] as well. That said if …" at bounding box center [448, 502] width 282 height 49
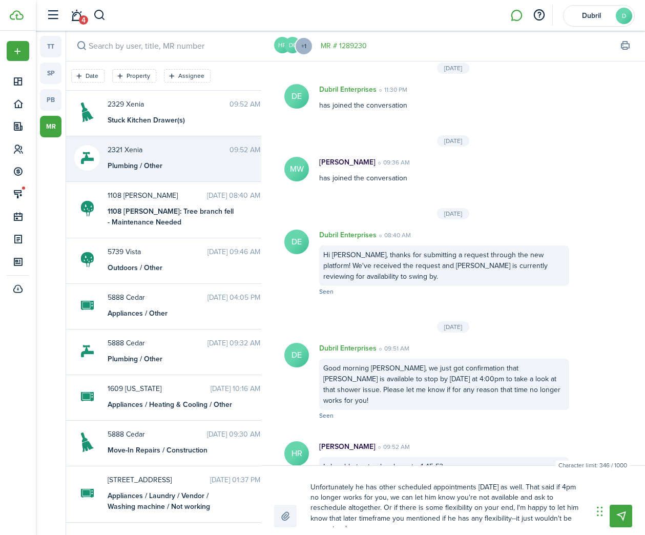
drag, startPoint x: 555, startPoint y: 516, endPoint x: 589, endPoint y: 516, distance: 34.3
click at [555, 516] on textarea "Unfortunately he has other scheduled appointments [DATE] as well. That said if …" at bounding box center [448, 502] width 282 height 49
click at [569, 518] on textarea "Unfortunately he has other scheduled appointments [DATE] as well. That said if …" at bounding box center [448, 502] width 282 height 49
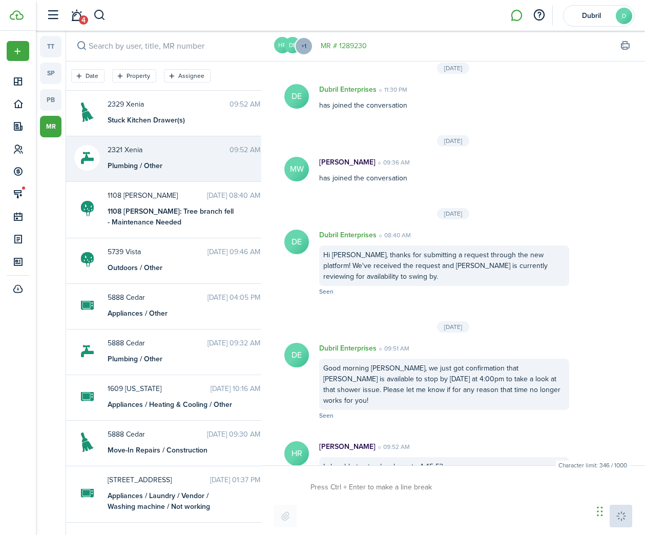
scroll to position [201, 0]
